Goal: Feedback & Contribution: Contribute content

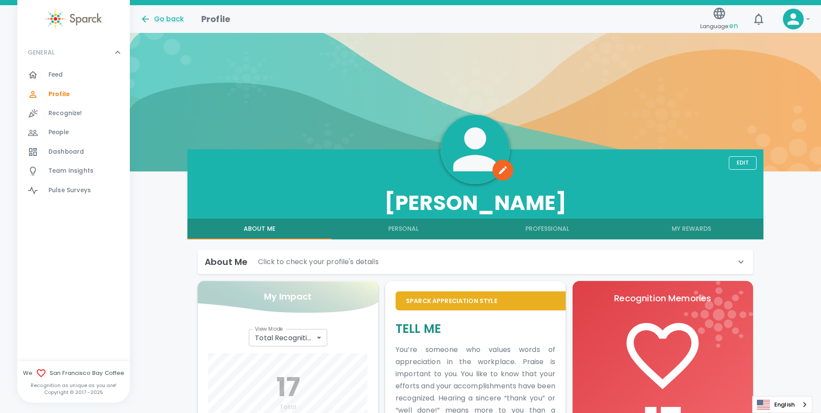
click at [53, 78] on span "Feed" at bounding box center [55, 75] width 15 height 9
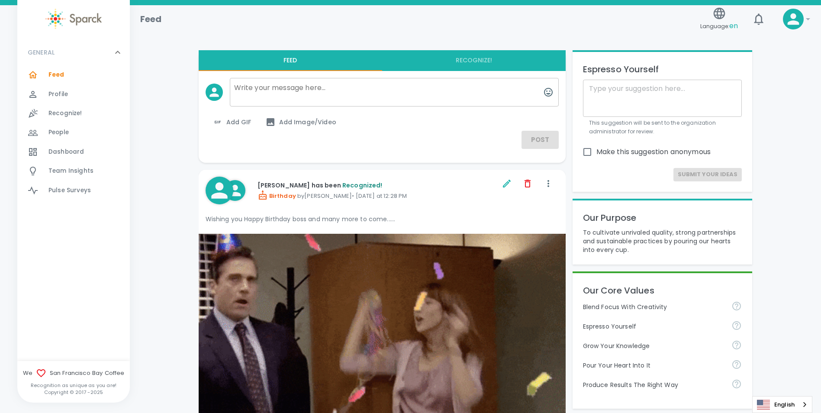
click at [288, 125] on span "Add Image/Video" at bounding box center [300, 122] width 71 height 10
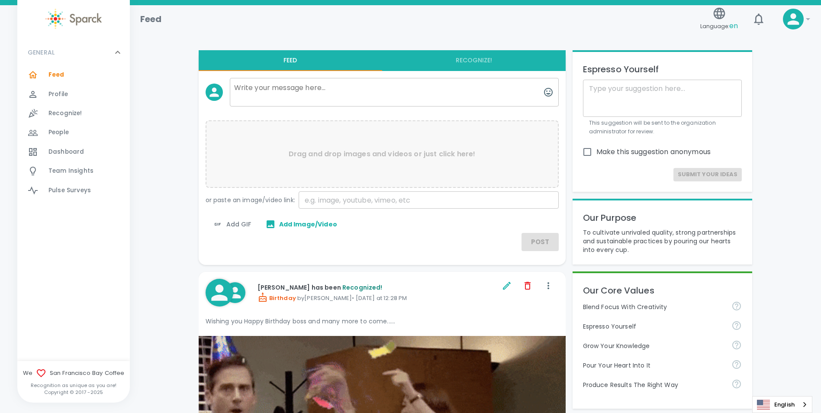
click at [287, 224] on span "Add Image/Video" at bounding box center [301, 224] width 72 height 10
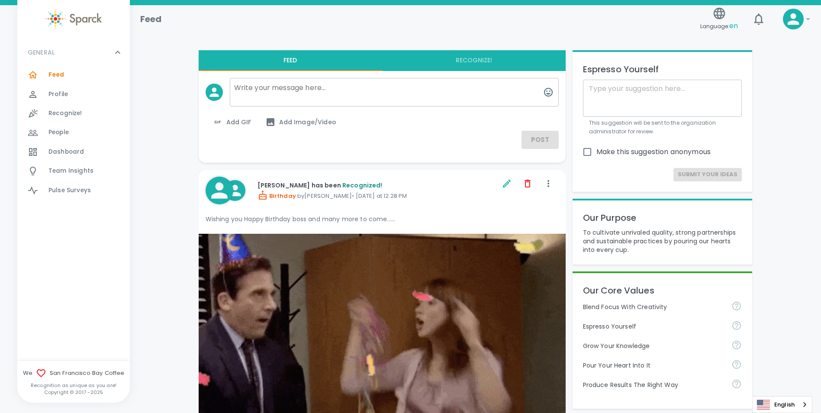
click at [297, 121] on span "Add Image/Video" at bounding box center [300, 122] width 71 height 10
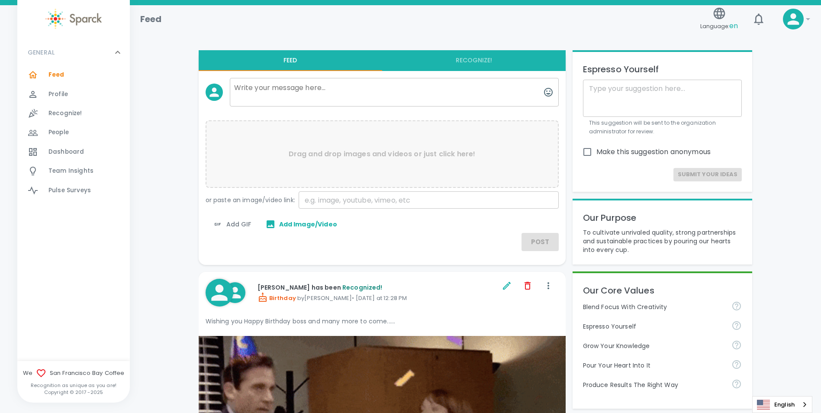
click at [332, 158] on p "Drag and drop images and videos or just click here!" at bounding box center [382, 154] width 187 height 10
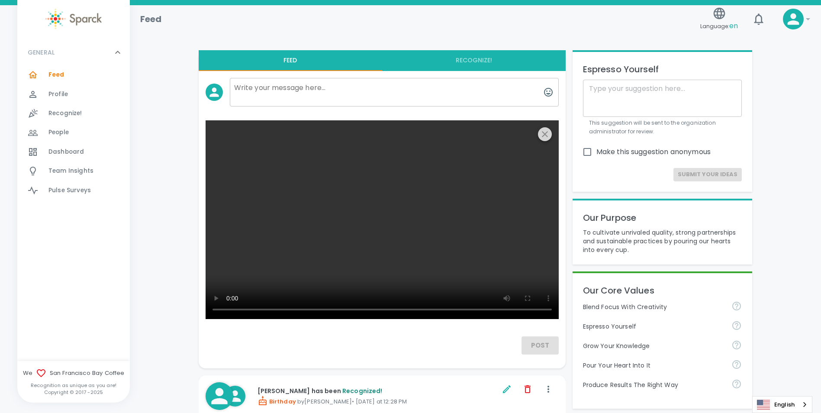
click at [546, 131] on icon "button" at bounding box center [545, 134] width 10 height 10
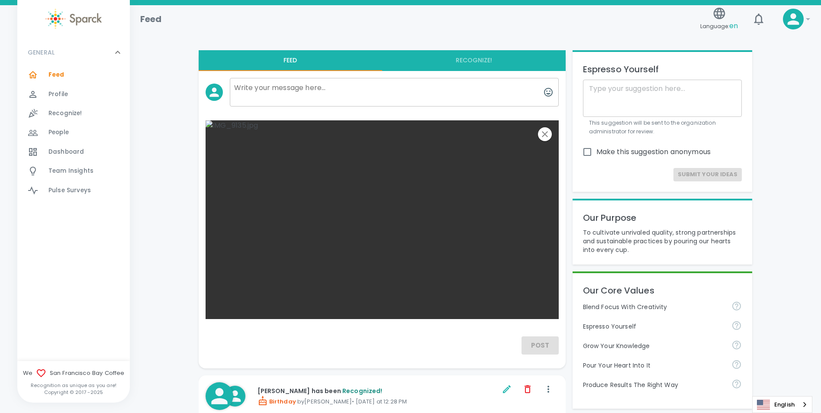
click at [290, 102] on textarea at bounding box center [394, 92] width 329 height 29
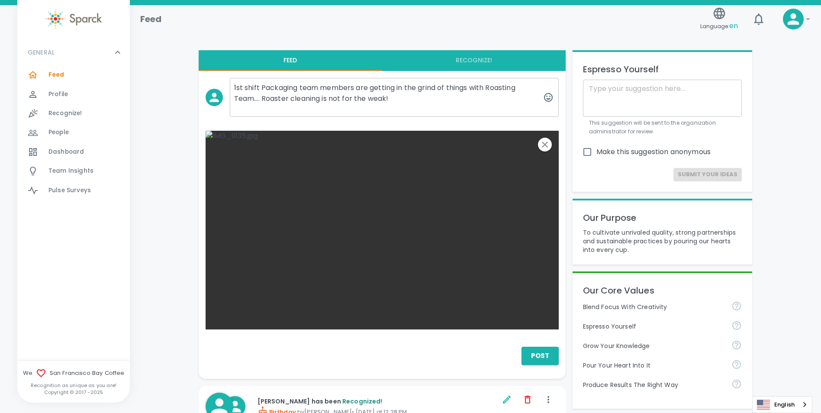
click at [398, 102] on textarea "1st shift Packaging team members are getting in the grind of things with Roasti…" at bounding box center [394, 97] width 329 height 39
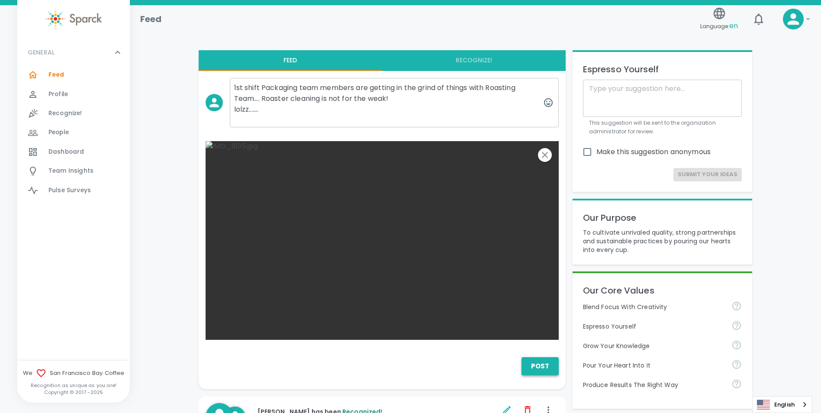
type textarea "1st shift Packaging team members are getting in the grind of things with Roasti…"
click at [532, 363] on button "Post" at bounding box center [540, 366] width 37 height 18
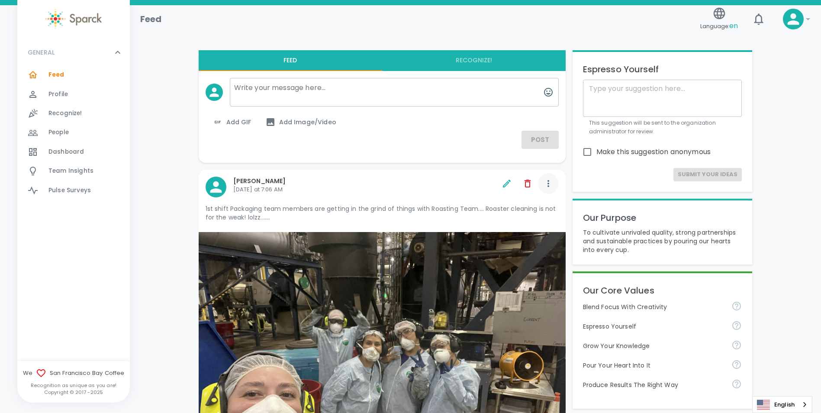
click at [551, 188] on icon "button" at bounding box center [548, 183] width 10 height 10
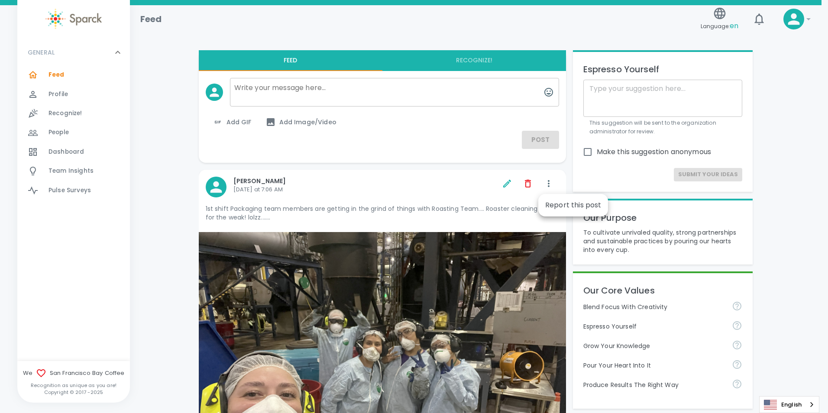
click at [378, 166] on div at bounding box center [414, 206] width 828 height 413
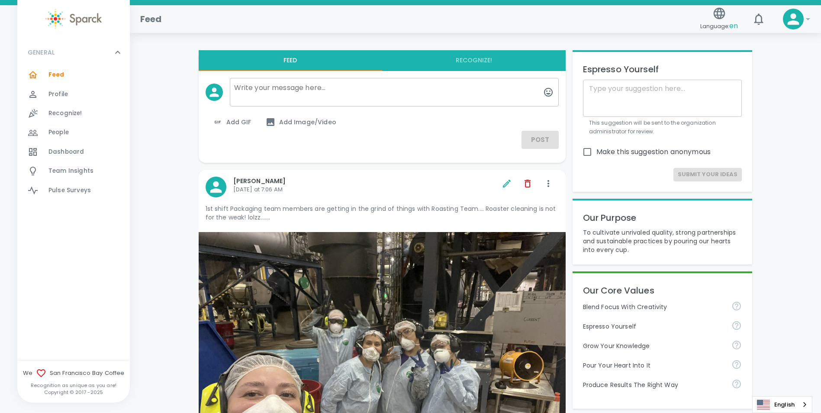
scroll to position [289, 0]
